Goal: Task Accomplishment & Management: Manage account settings

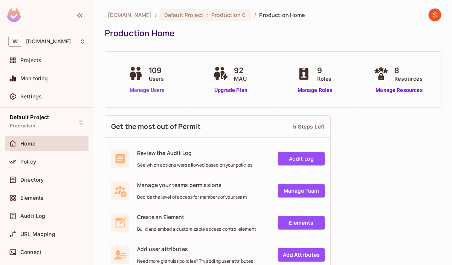
click at [160, 90] on link "Manage Users" at bounding box center [147, 90] width 42 height 8
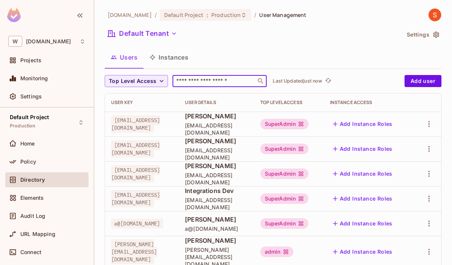
click at [214, 81] on input "text" at bounding box center [214, 81] width 79 height 8
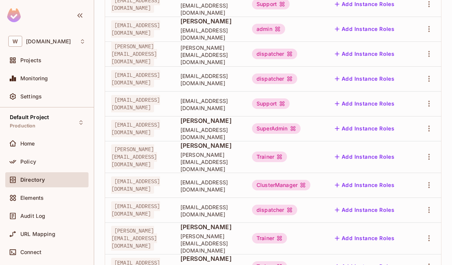
scroll to position [262, 0]
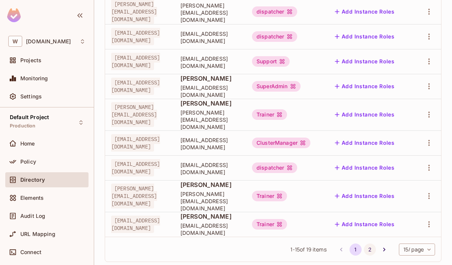
type input "*"
click at [371, 244] on button "2" at bounding box center [370, 250] width 12 height 12
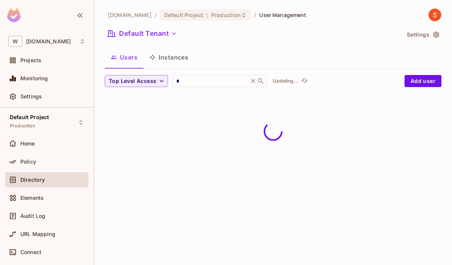
scroll to position [0, 0]
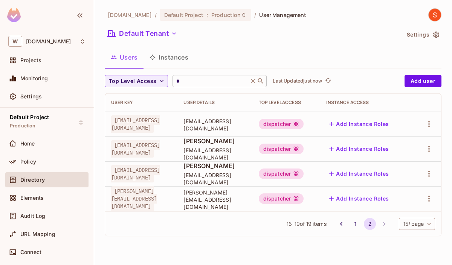
click at [253, 82] on icon at bounding box center [254, 81] width 8 height 8
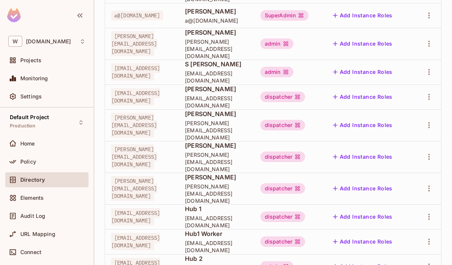
scroll to position [262, 0]
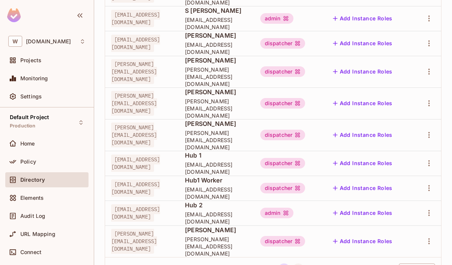
click at [295, 264] on button "2" at bounding box center [299, 270] width 12 height 12
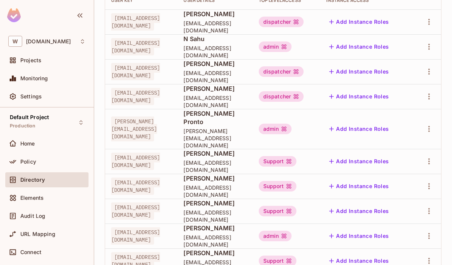
scroll to position [103, 0]
click at [292, 230] on div "admin" at bounding box center [275, 235] width 33 height 11
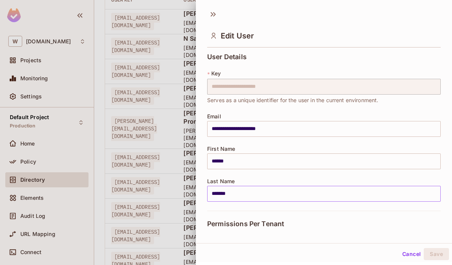
scroll to position [143, 0]
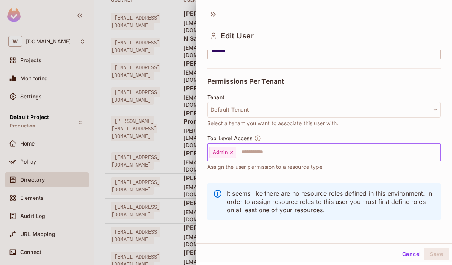
click at [230, 152] on icon at bounding box center [231, 152] width 5 height 5
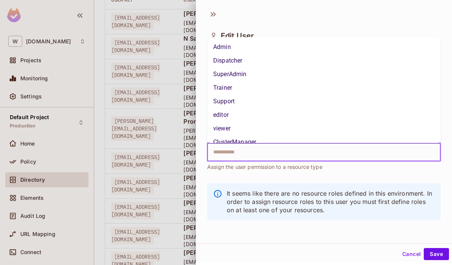
click at [235, 155] on input "text" at bounding box center [318, 152] width 218 height 15
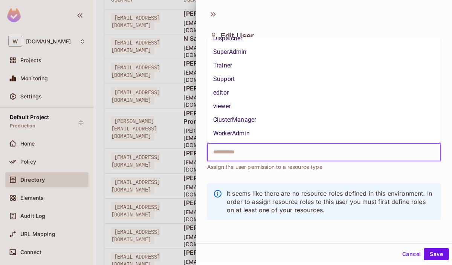
scroll to position [0, 0]
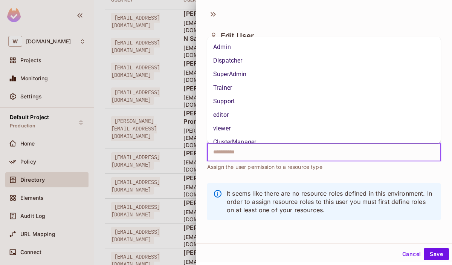
click at [237, 45] on li "Admin" at bounding box center [324, 47] width 234 height 14
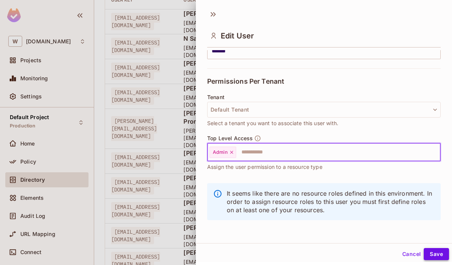
click at [426, 250] on button "Save" at bounding box center [436, 254] width 25 height 12
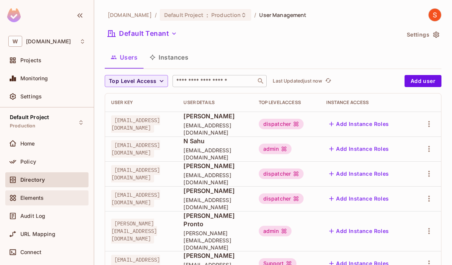
scroll to position [28, 0]
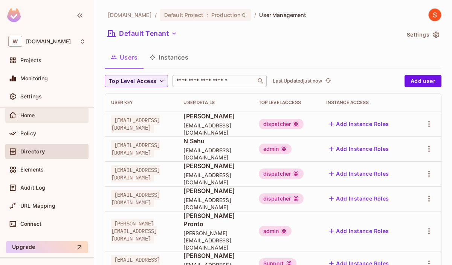
click at [51, 120] on div "Home" at bounding box center [46, 115] width 83 height 15
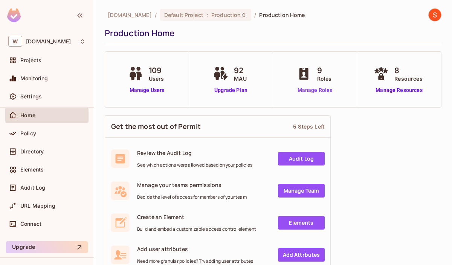
click at [307, 90] on link "Manage Roles" at bounding box center [315, 90] width 41 height 8
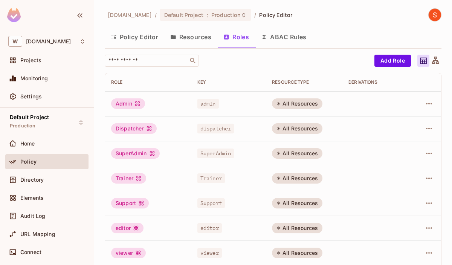
scroll to position [8, 0]
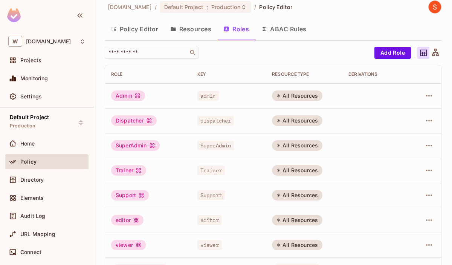
click at [133, 27] on button "Policy Editor" at bounding box center [135, 29] width 60 height 19
